Goal: Information Seeking & Learning: Learn about a topic

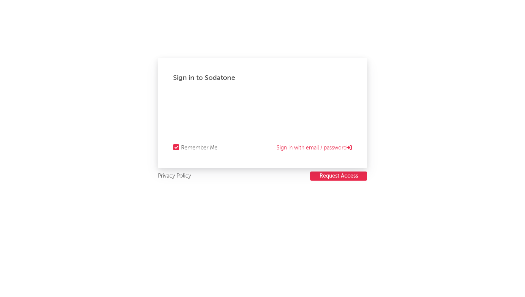
select select "warner_chappell"
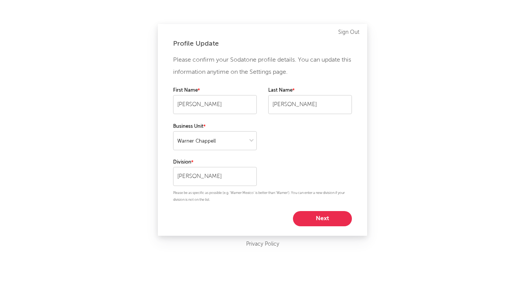
click at [326, 219] on button "Next" at bounding box center [322, 218] width 59 height 15
select select "manager"
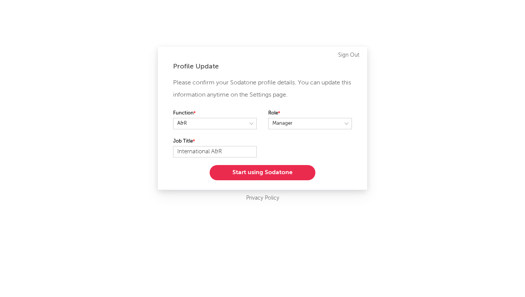
click at [286, 177] on button "Start using Sodatone" at bounding box center [263, 172] width 106 height 15
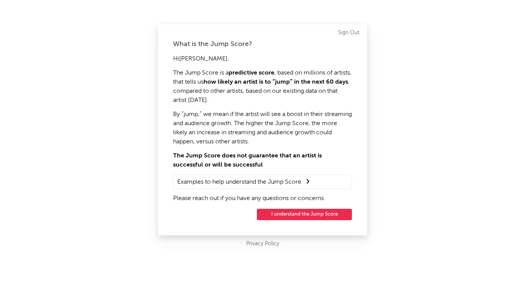
click at [300, 217] on button "I understand the Jump Score" at bounding box center [304, 214] width 95 height 11
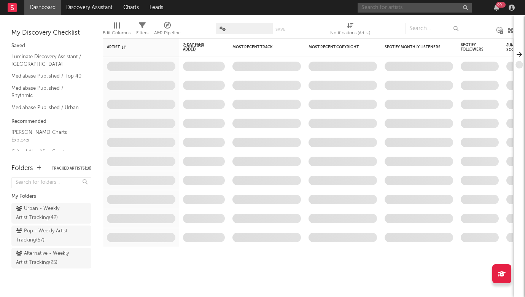
click at [384, 6] on input "text" at bounding box center [414, 8] width 114 height 10
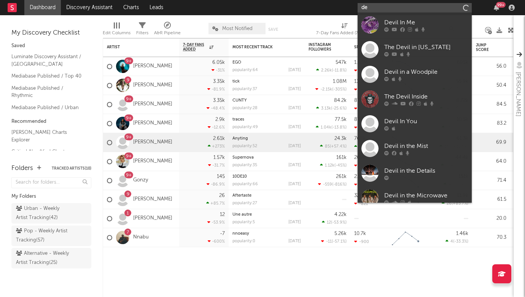
type input "d"
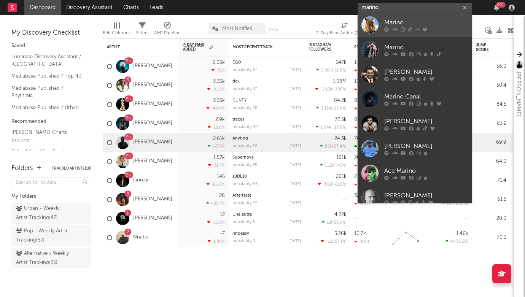
type input "marino"
click at [396, 21] on div "Marino" at bounding box center [426, 22] width 84 height 9
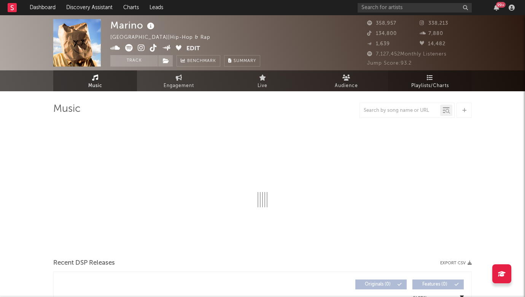
click at [420, 89] on span "Playlists/Charts" at bounding box center [430, 85] width 38 height 9
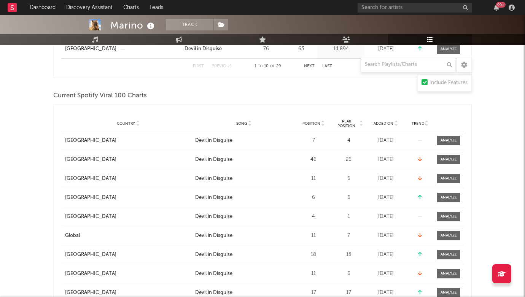
scroll to position [343, 0]
click at [354, 123] on span "Peak Position" at bounding box center [346, 123] width 24 height 9
click at [317, 123] on span "Position" at bounding box center [311, 123] width 18 height 5
click at [128, 121] on span "Country" at bounding box center [126, 123] width 18 height 5
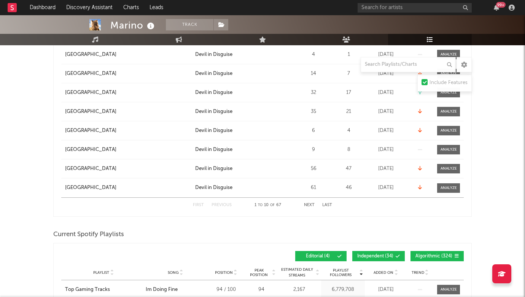
scroll to position [469, 0]
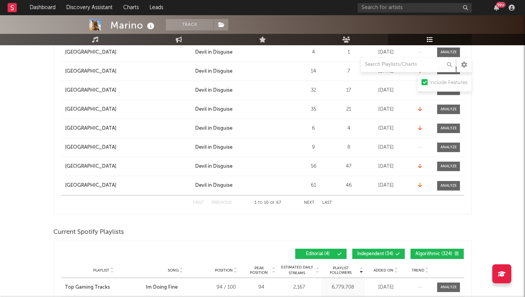
click at [312, 201] on button "Next" at bounding box center [309, 203] width 11 height 4
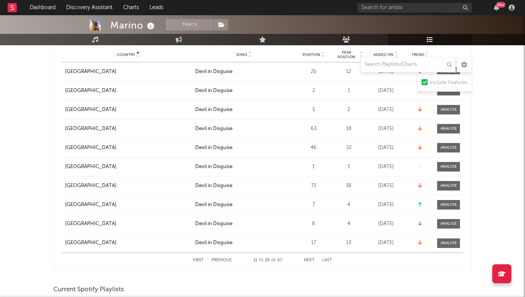
scroll to position [431, 0]
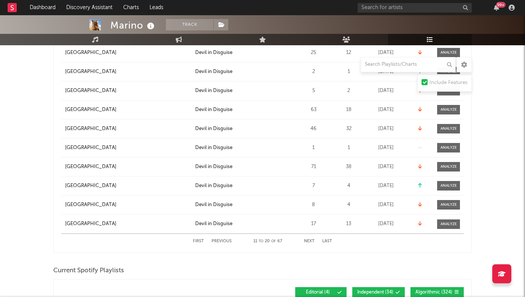
click at [311, 240] on button "Next" at bounding box center [309, 241] width 11 height 4
click at [310, 239] on button "Next" at bounding box center [309, 241] width 11 height 4
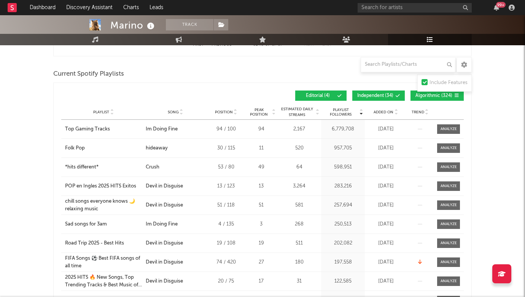
scroll to position [630, 0]
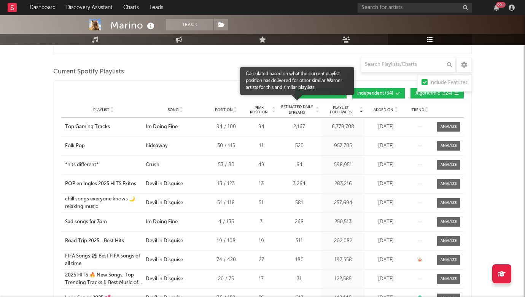
click at [301, 110] on span "Estimated Daily Streams" at bounding box center [296, 109] width 35 height 11
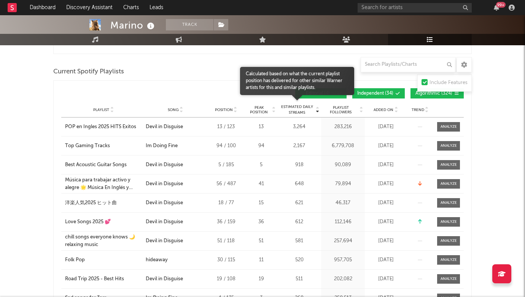
click at [301, 110] on span "Estimated Daily Streams" at bounding box center [296, 109] width 35 height 11
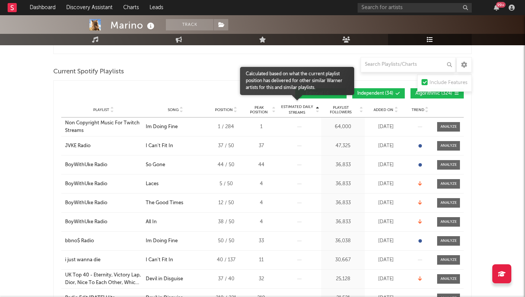
click at [301, 110] on span "Estimated Daily Streams" at bounding box center [296, 109] width 35 height 11
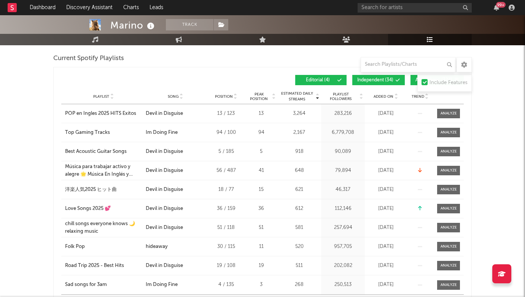
scroll to position [643, 0]
click at [348, 96] on span "Playlist Followers" at bounding box center [340, 96] width 35 height 9
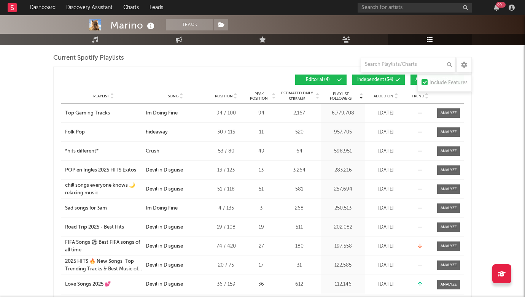
click at [348, 96] on span "Playlist Followers" at bounding box center [340, 96] width 35 height 9
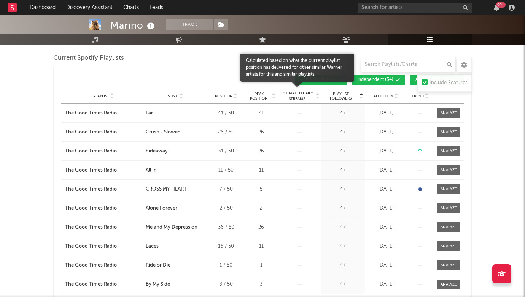
click at [300, 95] on span "Estimated Daily Streams" at bounding box center [296, 96] width 35 height 11
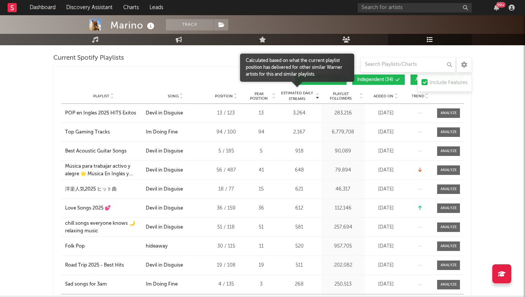
click at [300, 95] on span "Estimated Daily Streams" at bounding box center [296, 96] width 35 height 11
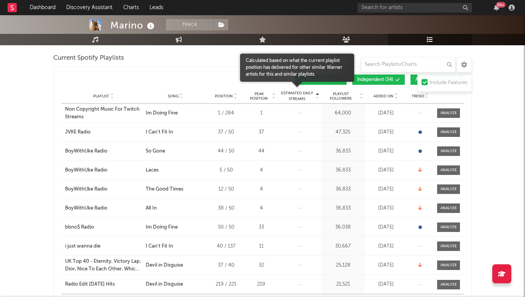
click at [300, 95] on span "Estimated Daily Streams" at bounding box center [296, 96] width 35 height 11
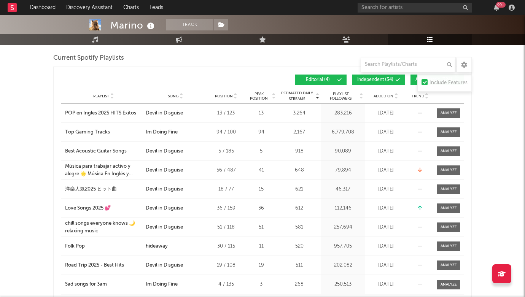
click at [345, 94] on span "Playlist Followers" at bounding box center [340, 96] width 35 height 9
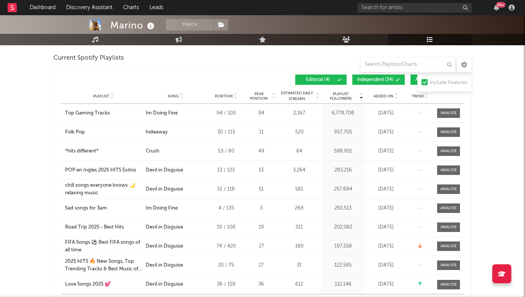
click at [303, 96] on span "Estimated Daily Streams" at bounding box center [296, 96] width 35 height 11
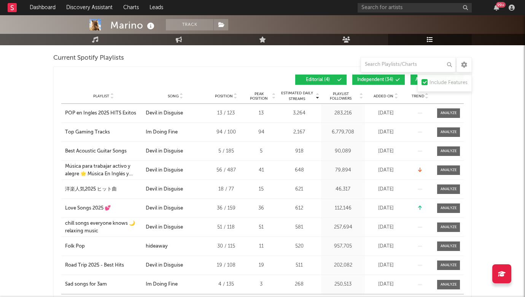
click at [347, 97] on span "Playlist Followers" at bounding box center [340, 96] width 35 height 9
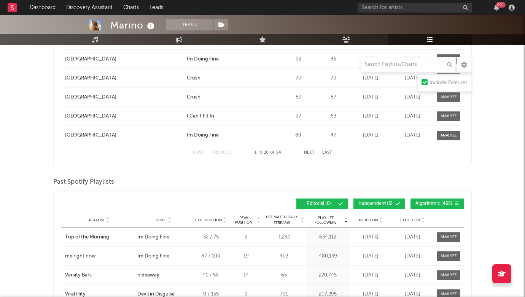
scroll to position [1337, 0]
